Goal: Task Accomplishment & Management: Manage account settings

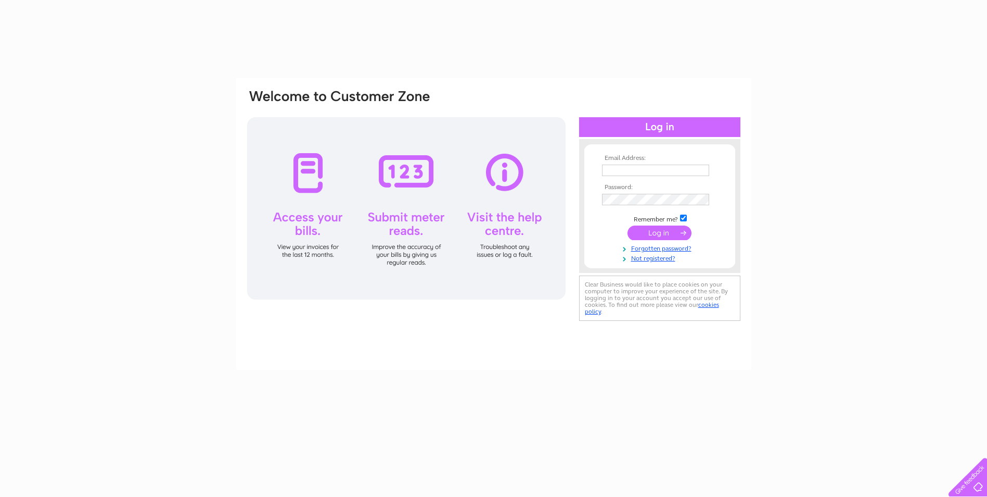
type input "[EMAIL_ADDRESS][DOMAIN_NAME]"
click at [646, 230] on input "submit" at bounding box center [660, 232] width 64 height 15
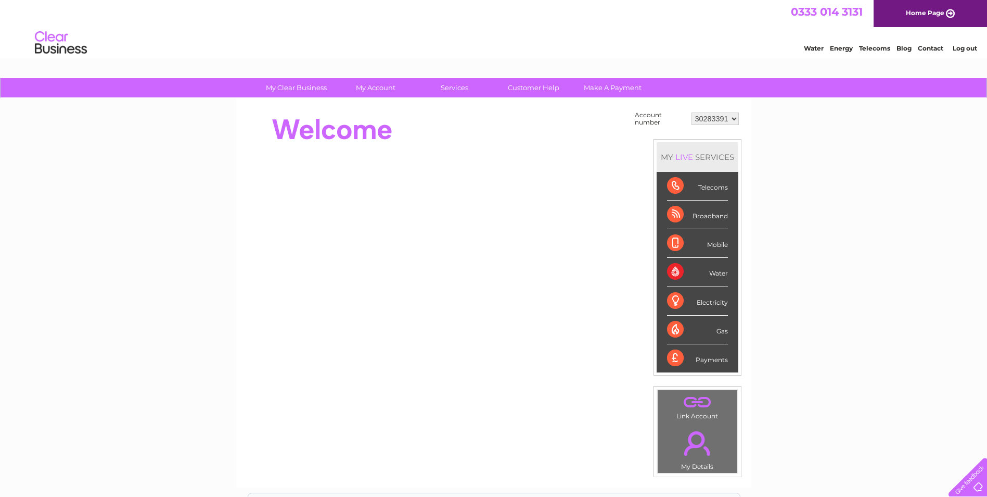
click at [727, 120] on select "30283391 30297361" at bounding box center [715, 118] width 47 height 12
select select "30297361"
click at [692, 112] on select "30283391 30297361" at bounding box center [715, 118] width 47 height 12
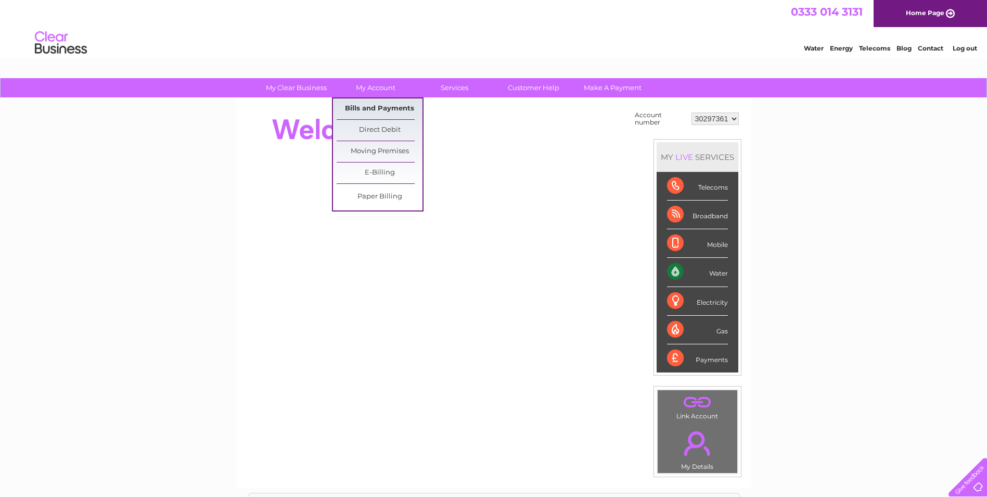
click at [379, 112] on link "Bills and Payments" at bounding box center [380, 108] width 86 height 21
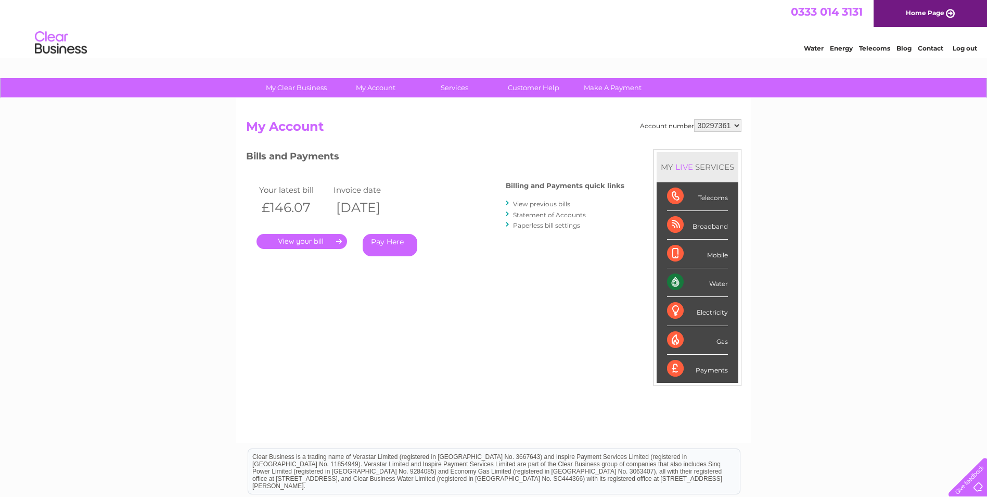
click at [541, 204] on link "View previous bills" at bounding box center [541, 204] width 57 height 8
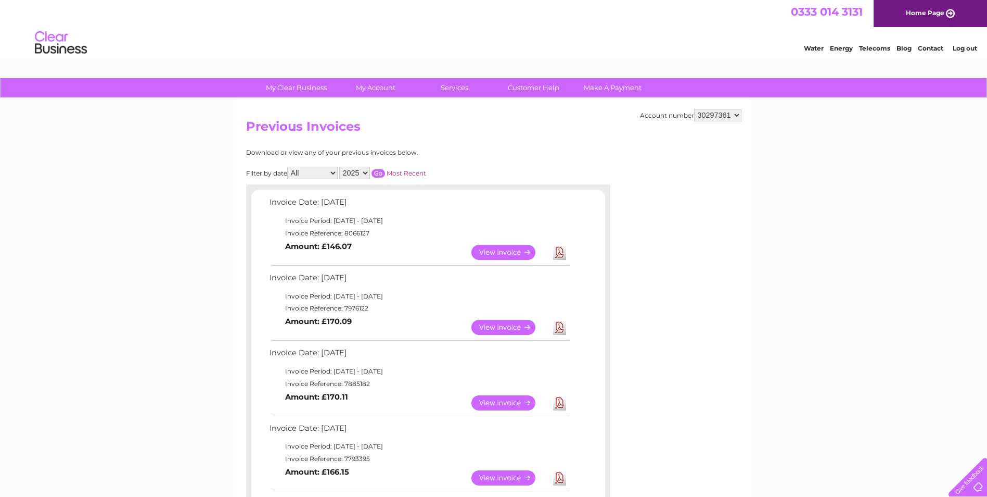
click at [515, 252] on link "View" at bounding box center [510, 252] width 77 height 15
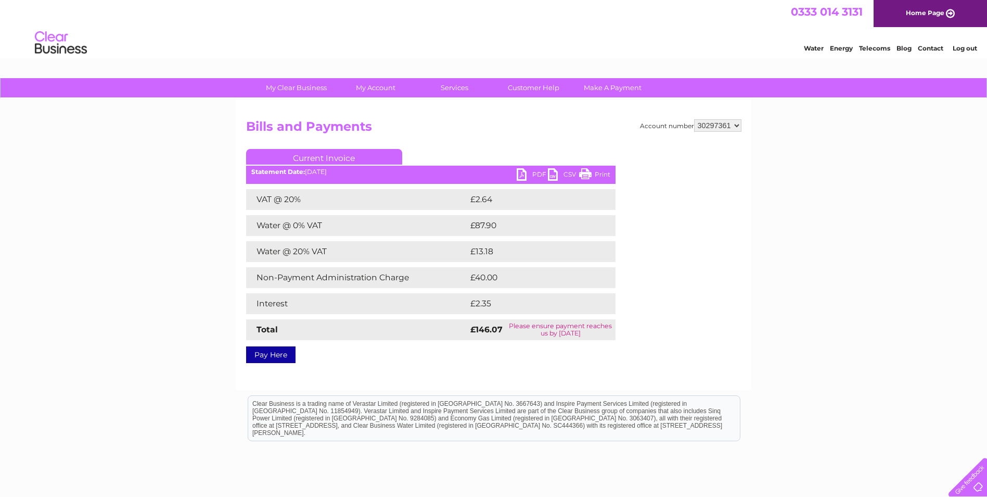
click at [532, 172] on link "PDF" at bounding box center [532, 175] width 31 height 15
